Goal: Task Accomplishment & Management: Manage account settings

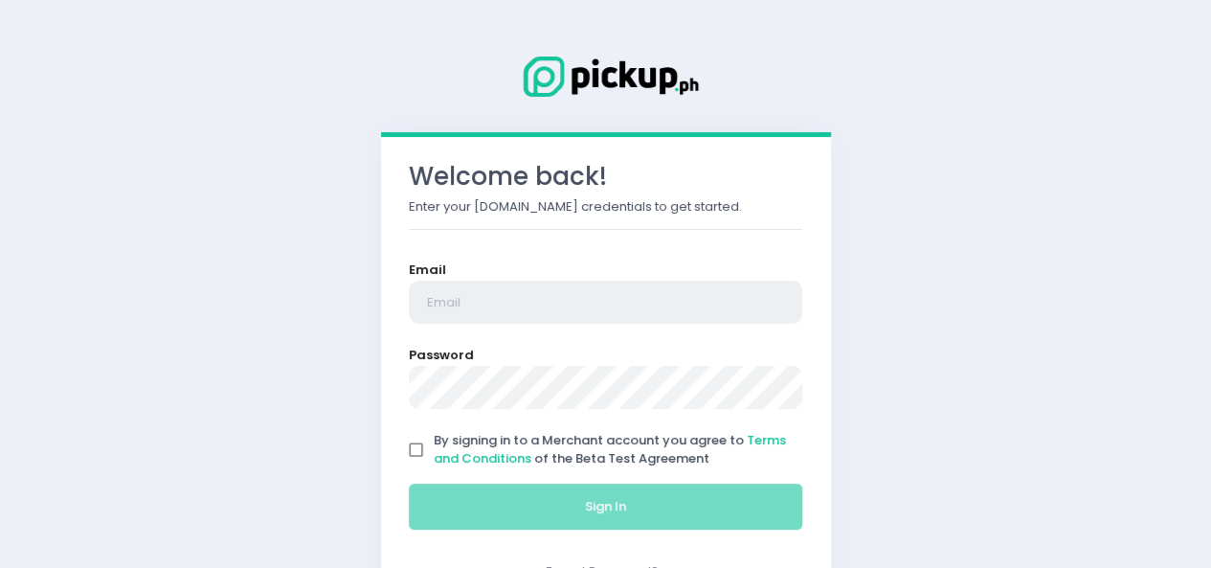
click at [657, 309] on input "email" at bounding box center [606, 303] width 395 height 44
type input "[EMAIL_ADDRESS][DOMAIN_NAME]"
click at [413, 450] on input "By signing in to a Merchant account you agree to Terms and Conditions of the Be…" at bounding box center [416, 450] width 36 height 36
checkbox input "true"
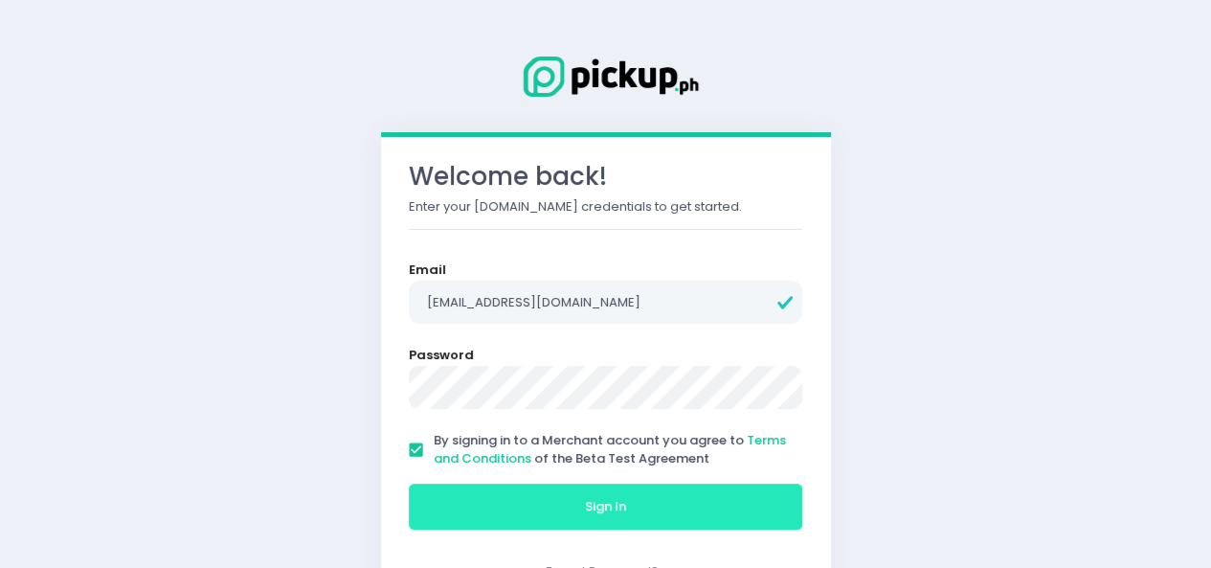
click at [455, 504] on button "Sign In" at bounding box center [606, 507] width 395 height 46
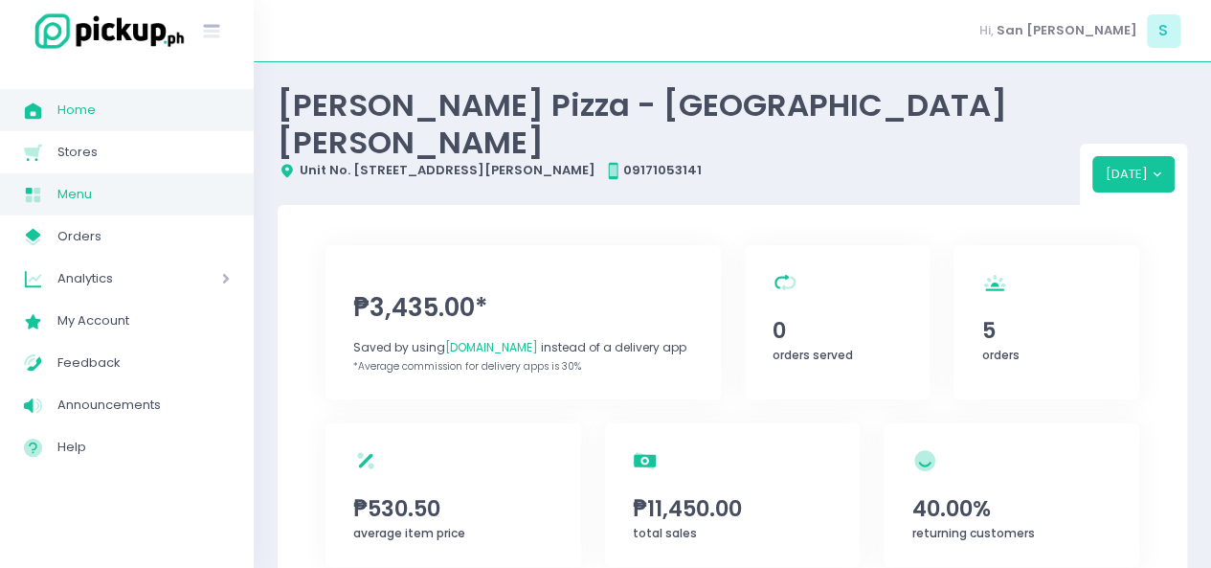
click at [113, 204] on span "Menu" at bounding box center [143, 194] width 172 height 25
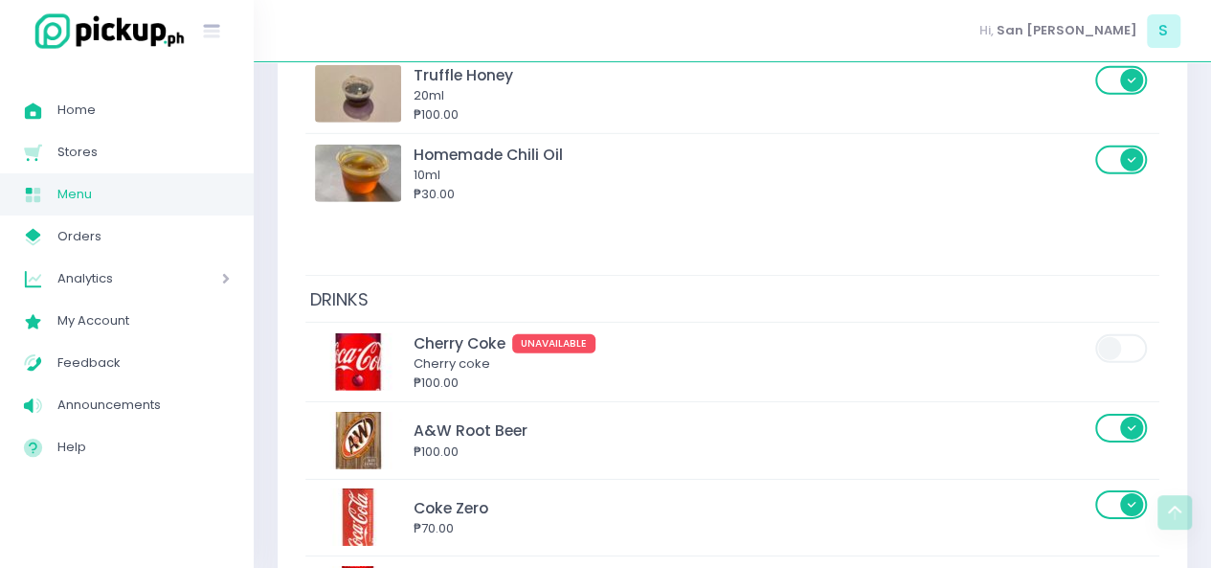
scroll to position [10075, 0]
